Goal: Navigation & Orientation: Find specific page/section

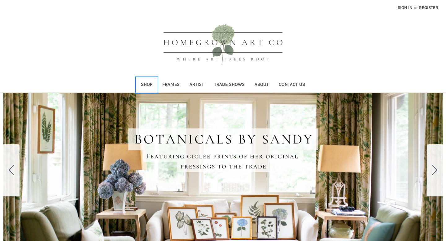
click at [146, 84] on link "Shop" at bounding box center [146, 84] width 21 height 15
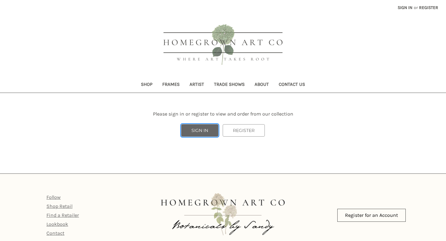
click at [202, 130] on link "SIGN IN" at bounding box center [199, 130] width 37 height 12
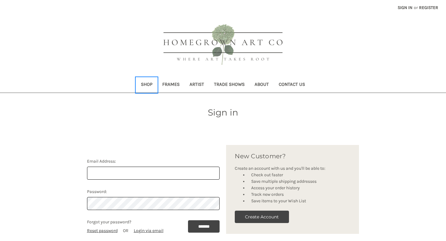
click at [147, 85] on link "Shop" at bounding box center [146, 84] width 21 height 15
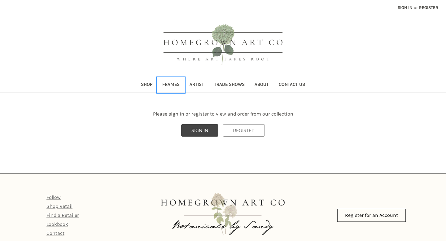
click at [173, 83] on link "Frames" at bounding box center [170, 84] width 27 height 15
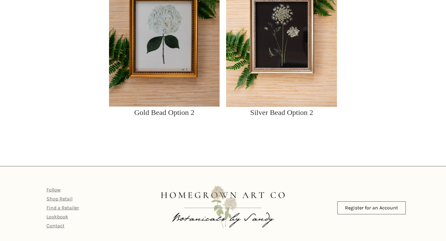
scroll to position [852, 0]
